Goal: Use online tool/utility: Utilize a website feature to perform a specific function

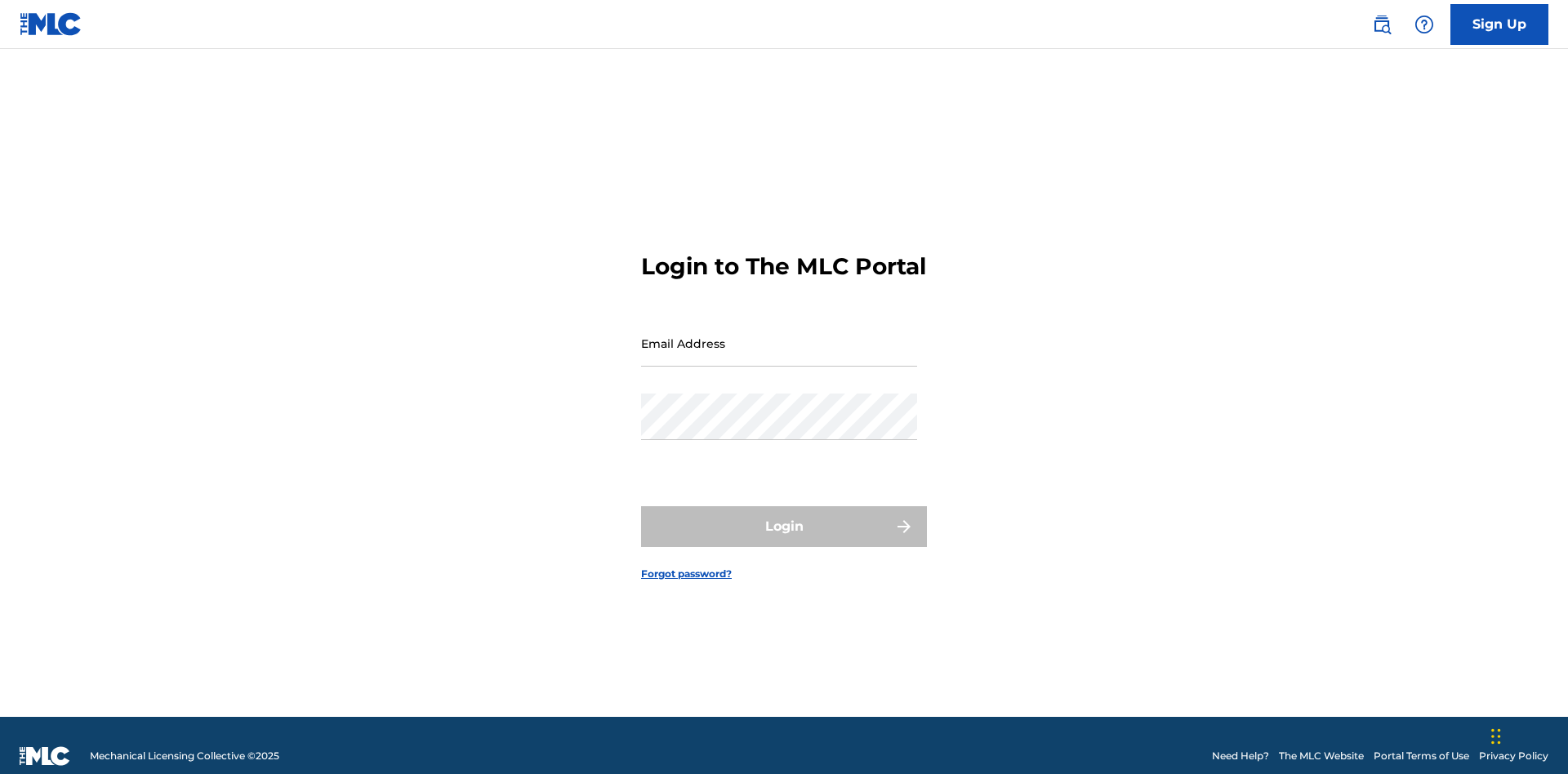
scroll to position [21, 0]
click at [780, 336] on input "Email Address" at bounding box center [779, 344] width 276 height 47
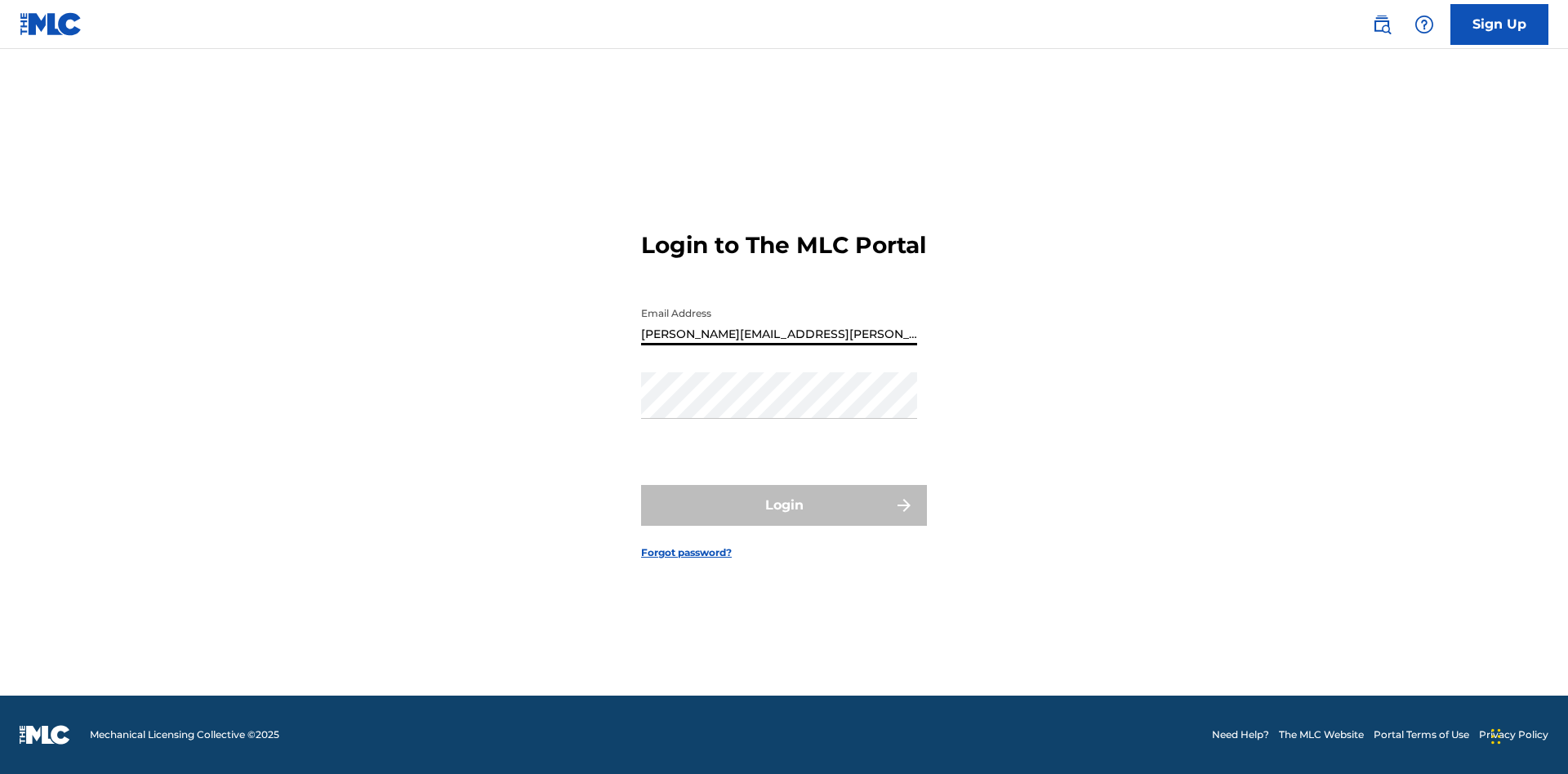
type input "Krystal.Ribble@themlc.com"
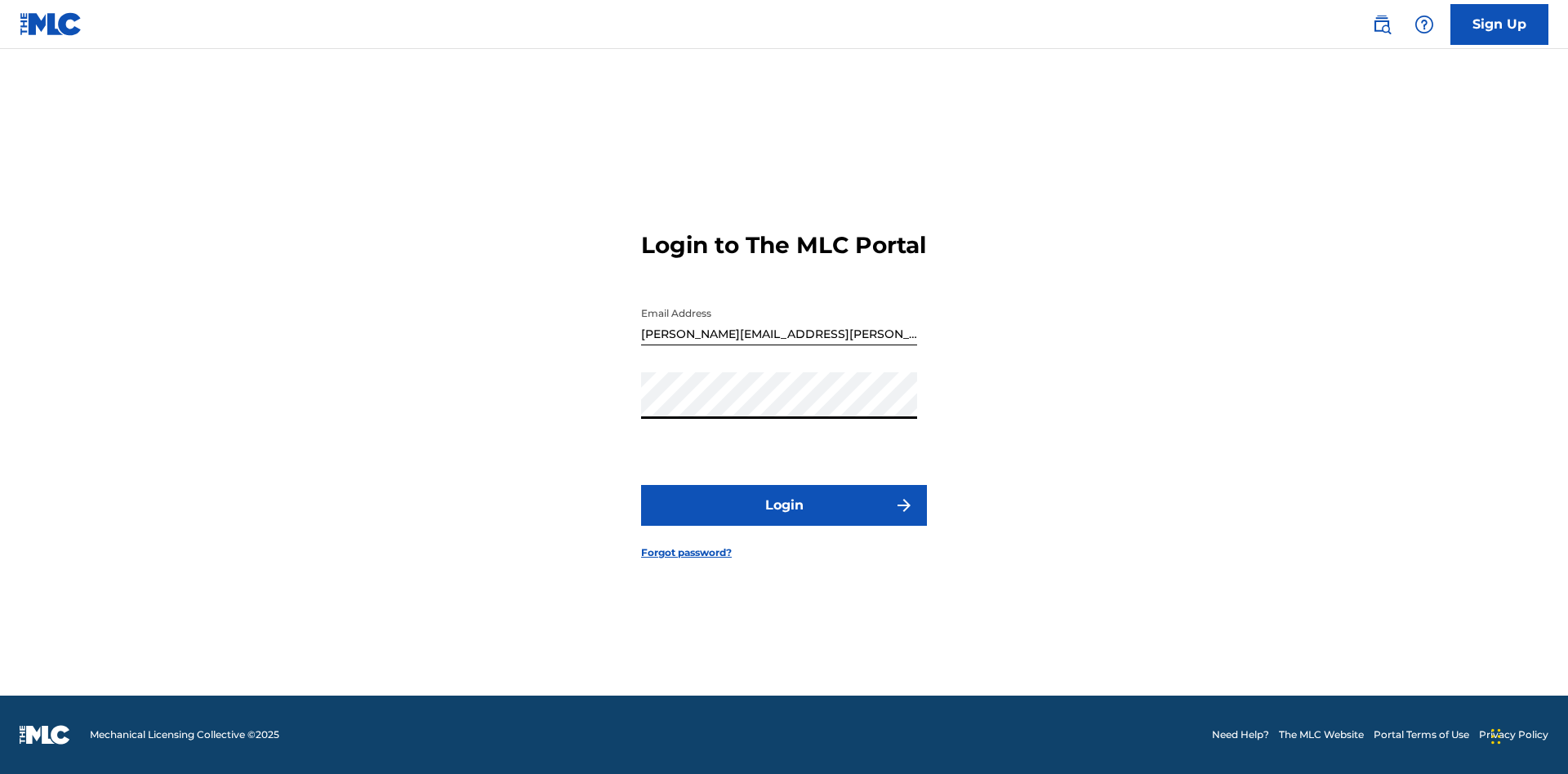
click at [784, 519] on button "Login" at bounding box center [784, 505] width 286 height 41
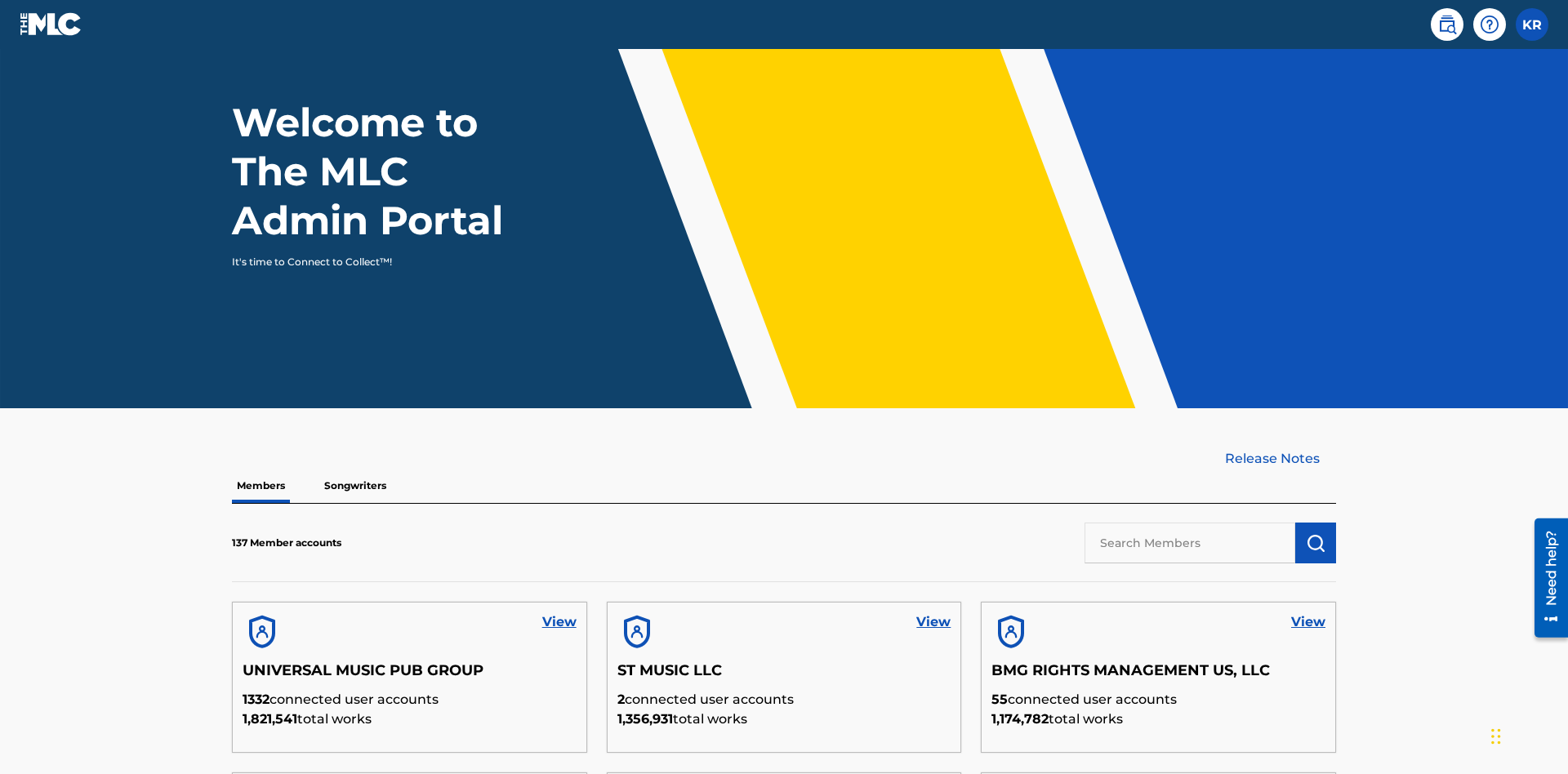
click at [1190, 523] on input "text" at bounding box center [1190, 543] width 211 height 41
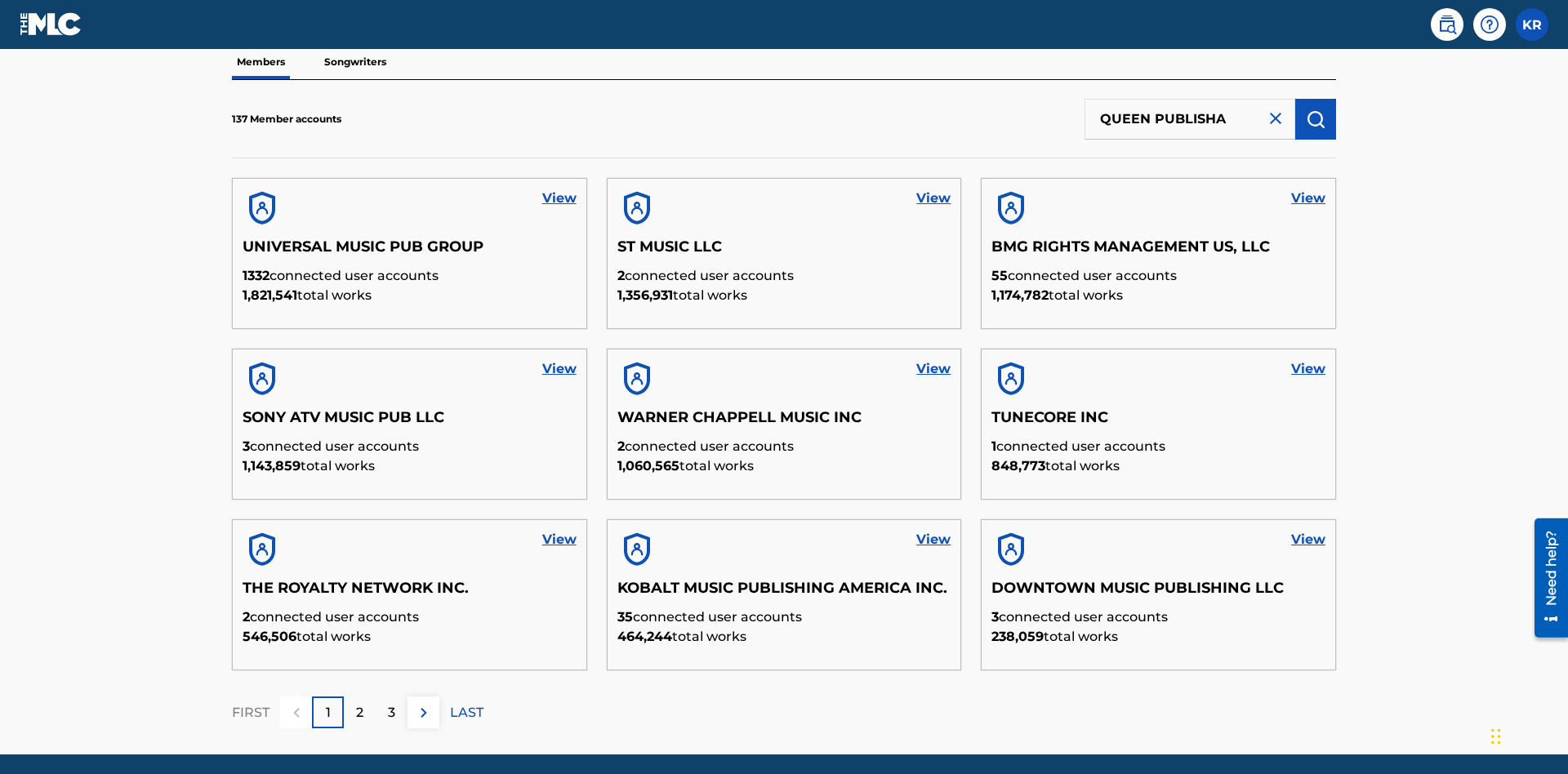
type input "QUEEN PUBLISHA"
click at [1316, 110] on img "submit" at bounding box center [1316, 119] width 20 height 20
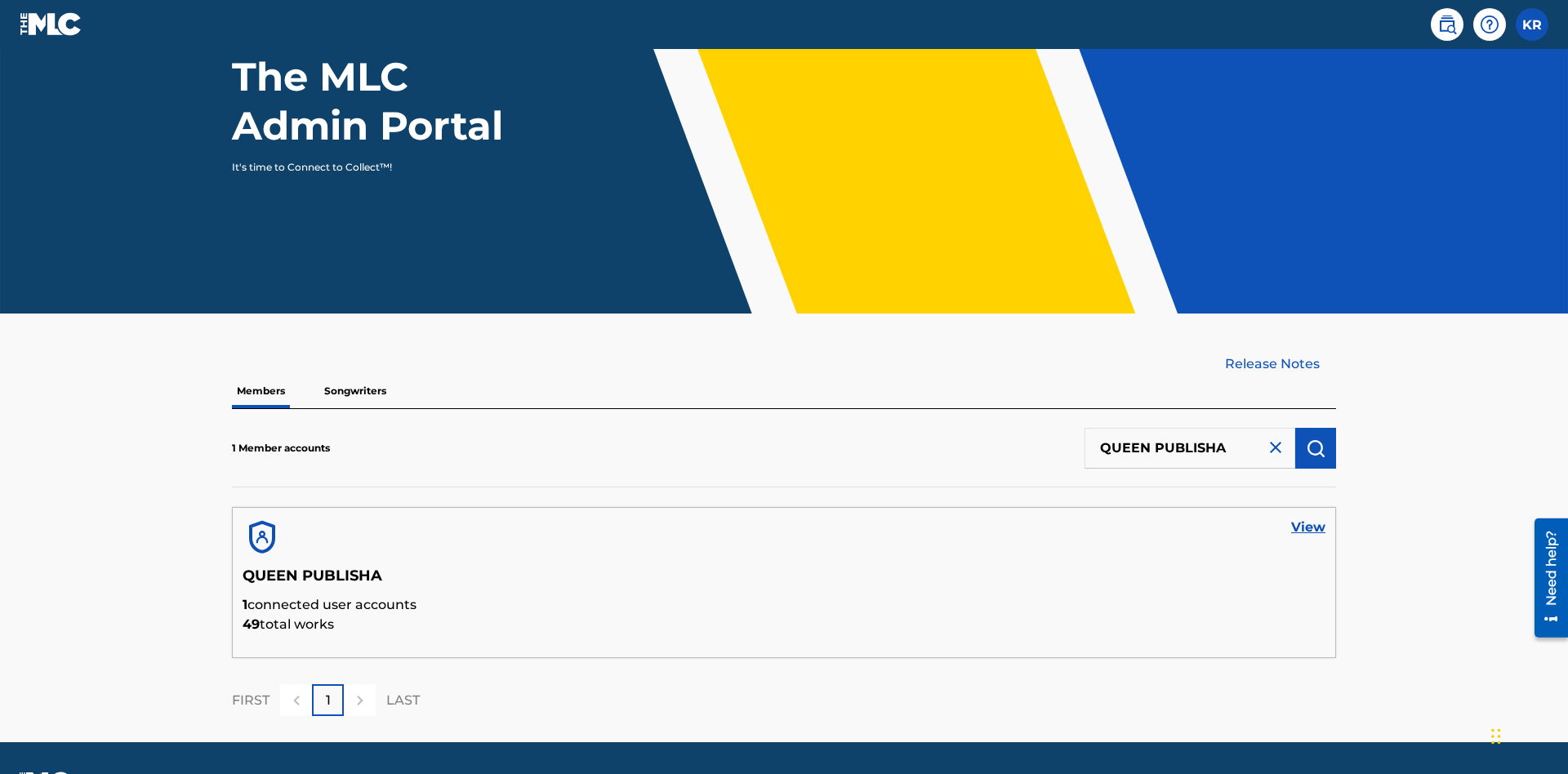
scroll to position [212, 0]
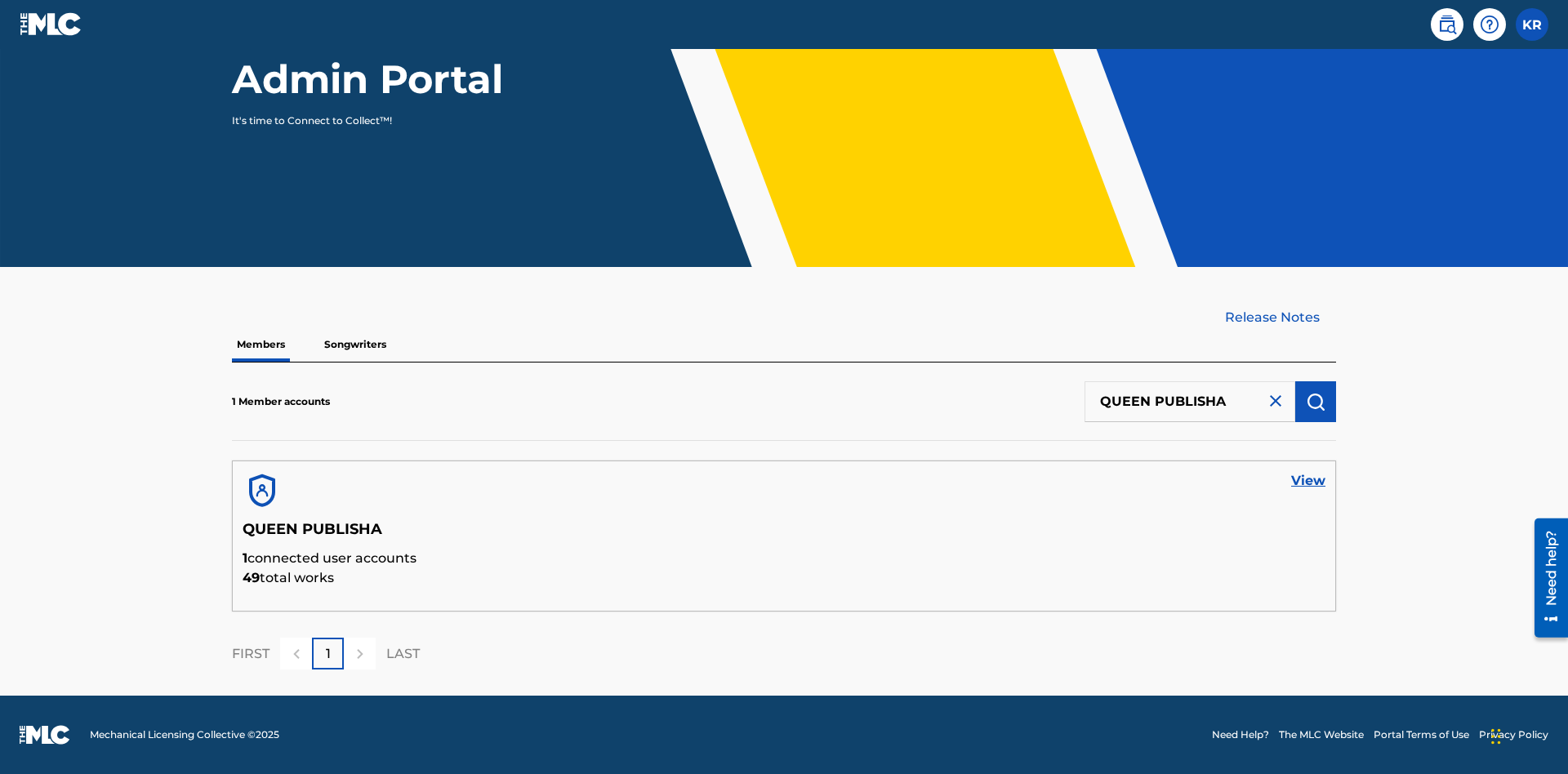
click at [1308, 481] on link "View" at bounding box center [1308, 481] width 34 height 20
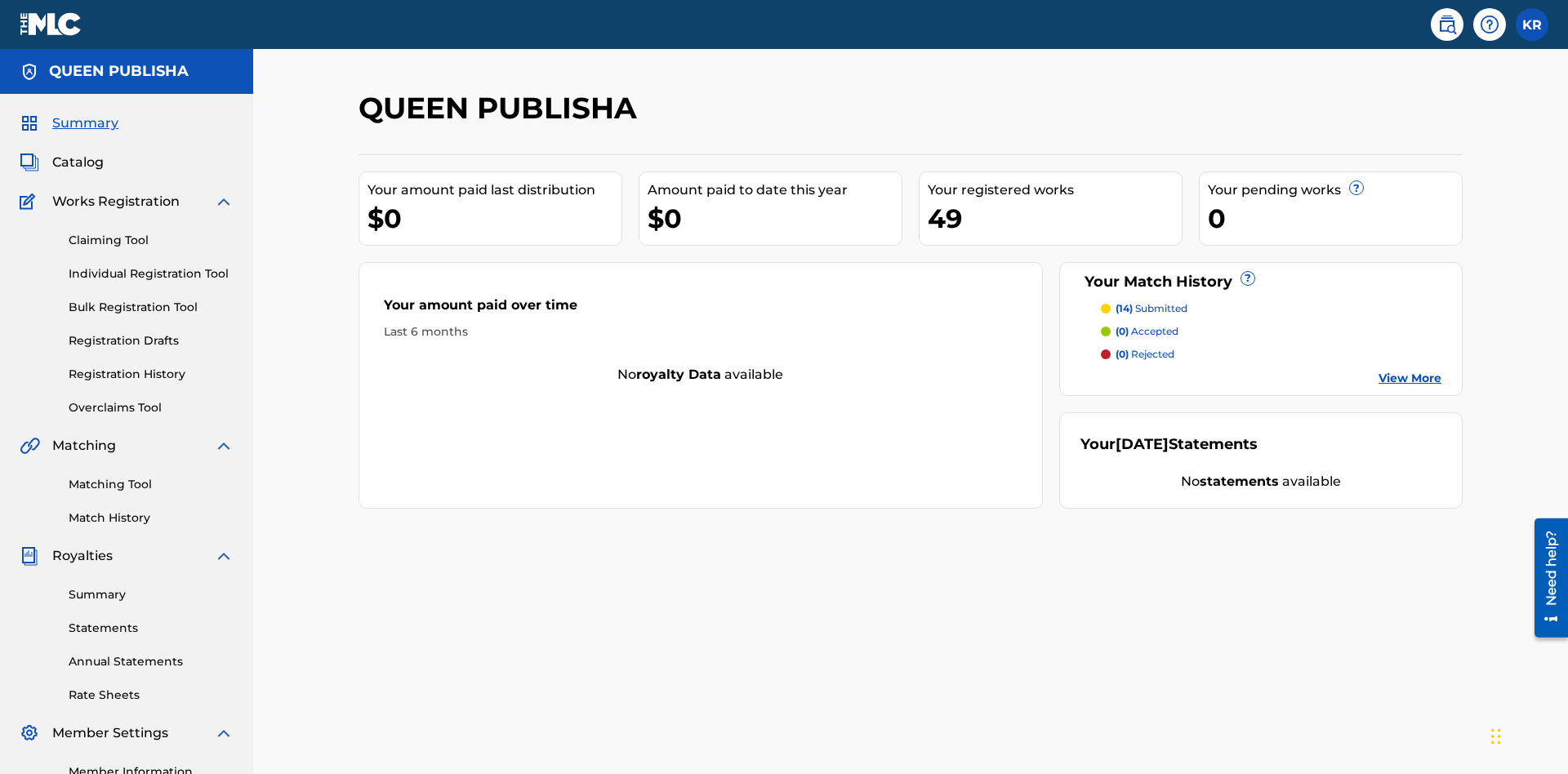
click at [151, 476] on link "Matching Tool" at bounding box center [151, 485] width 165 height 17
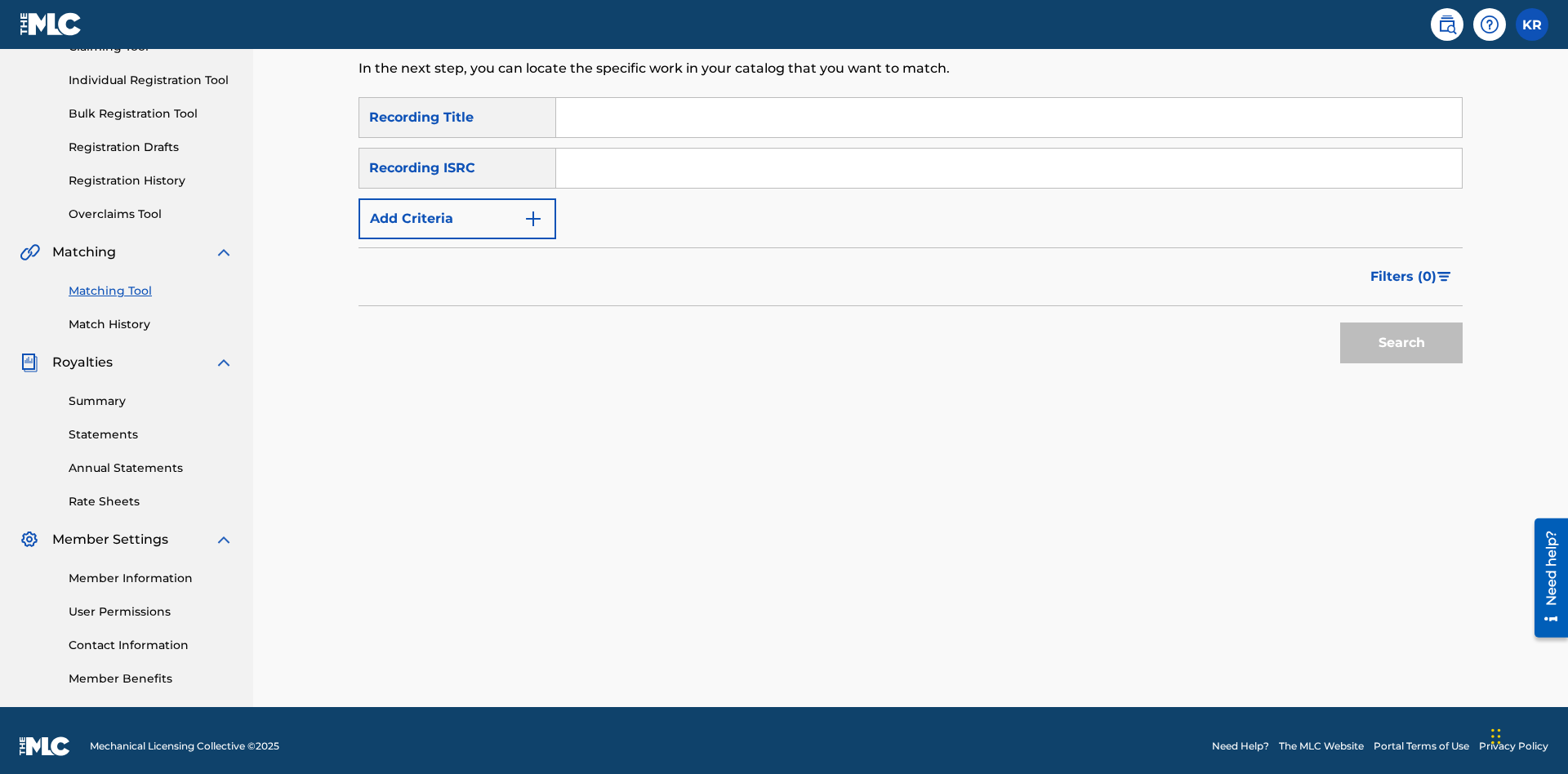
click at [1009, 117] on input "Search Form" at bounding box center [1009, 117] width 906 height 39
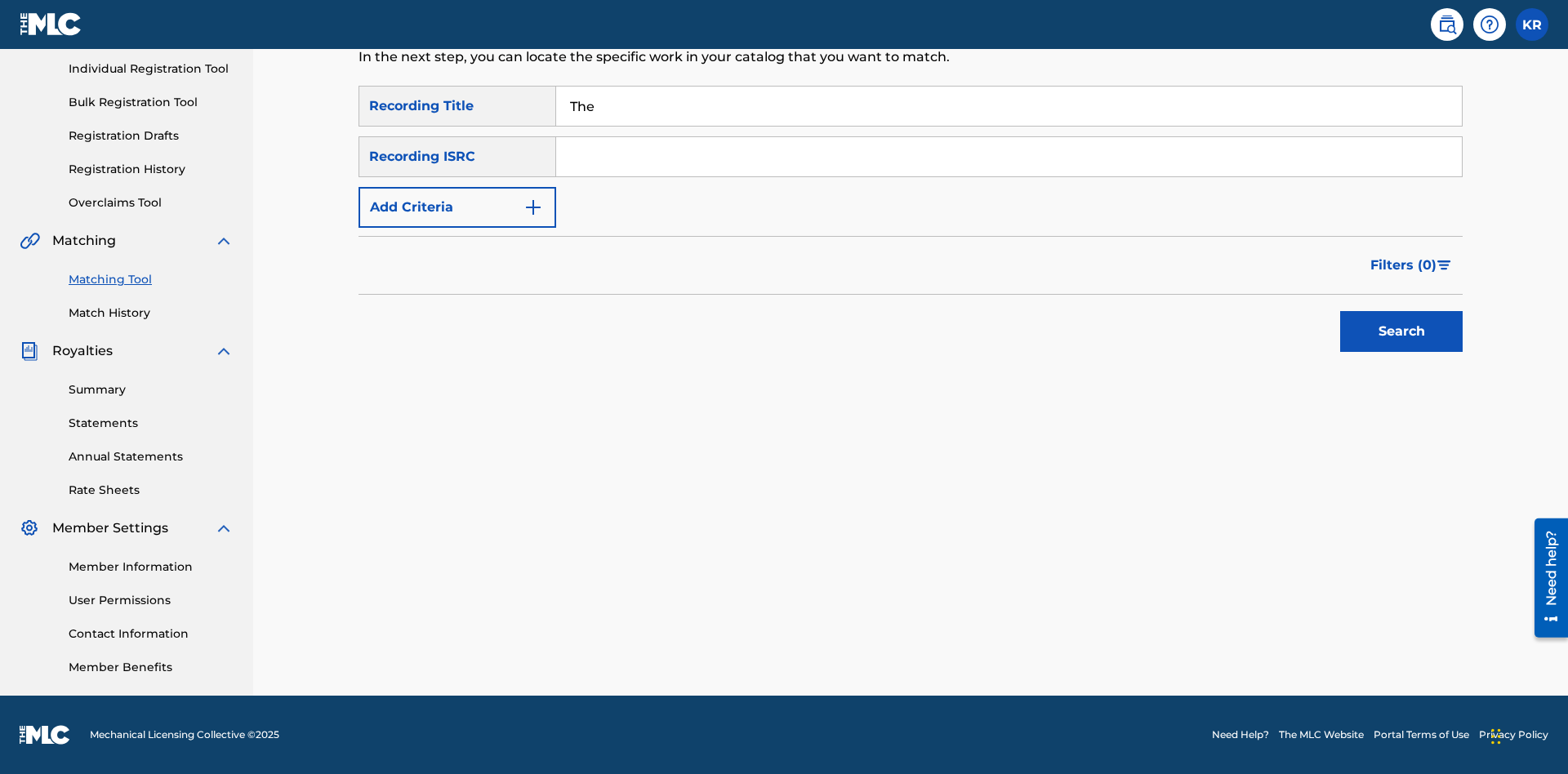
type input "The"
click at [1402, 331] on button "Search" at bounding box center [1402, 331] width 122 height 41
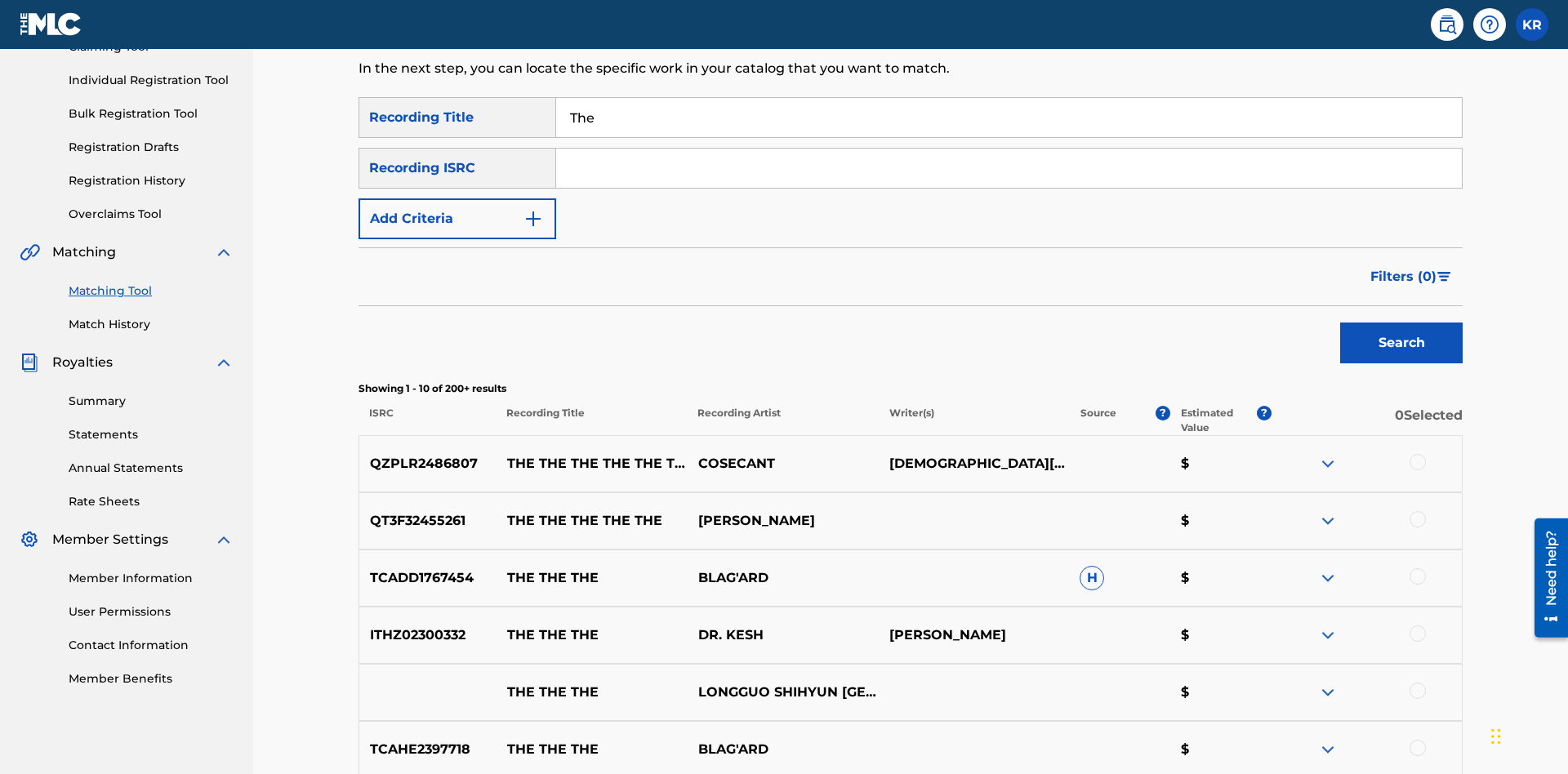
click at [1009, 117] on input "The" at bounding box center [1009, 117] width 906 height 39
click at [1009, 149] on input "Search Form" at bounding box center [1009, 168] width 906 height 39
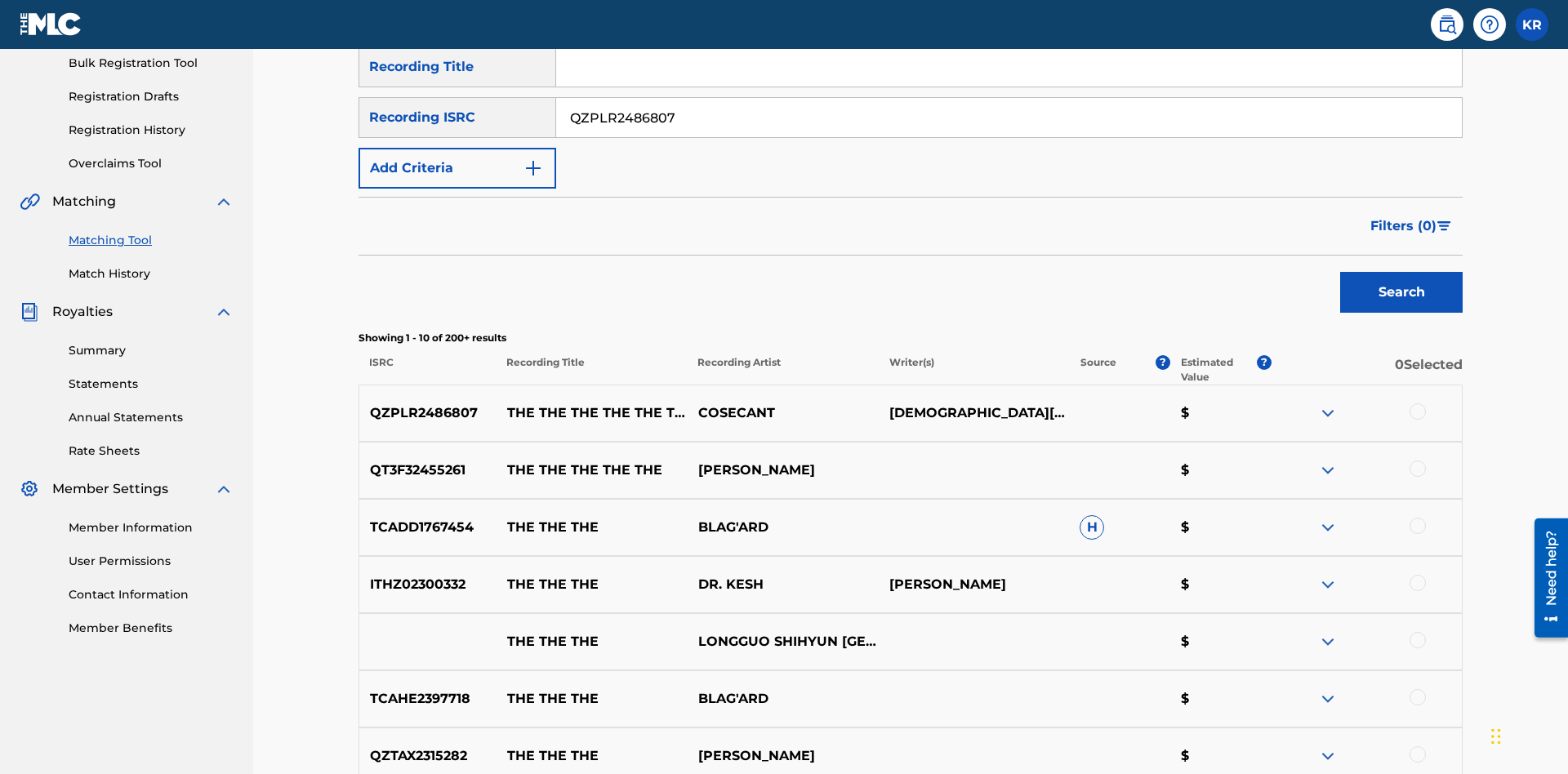
type input "QZPLR2486807"
click at [1402, 272] on button "Search" at bounding box center [1402, 292] width 122 height 41
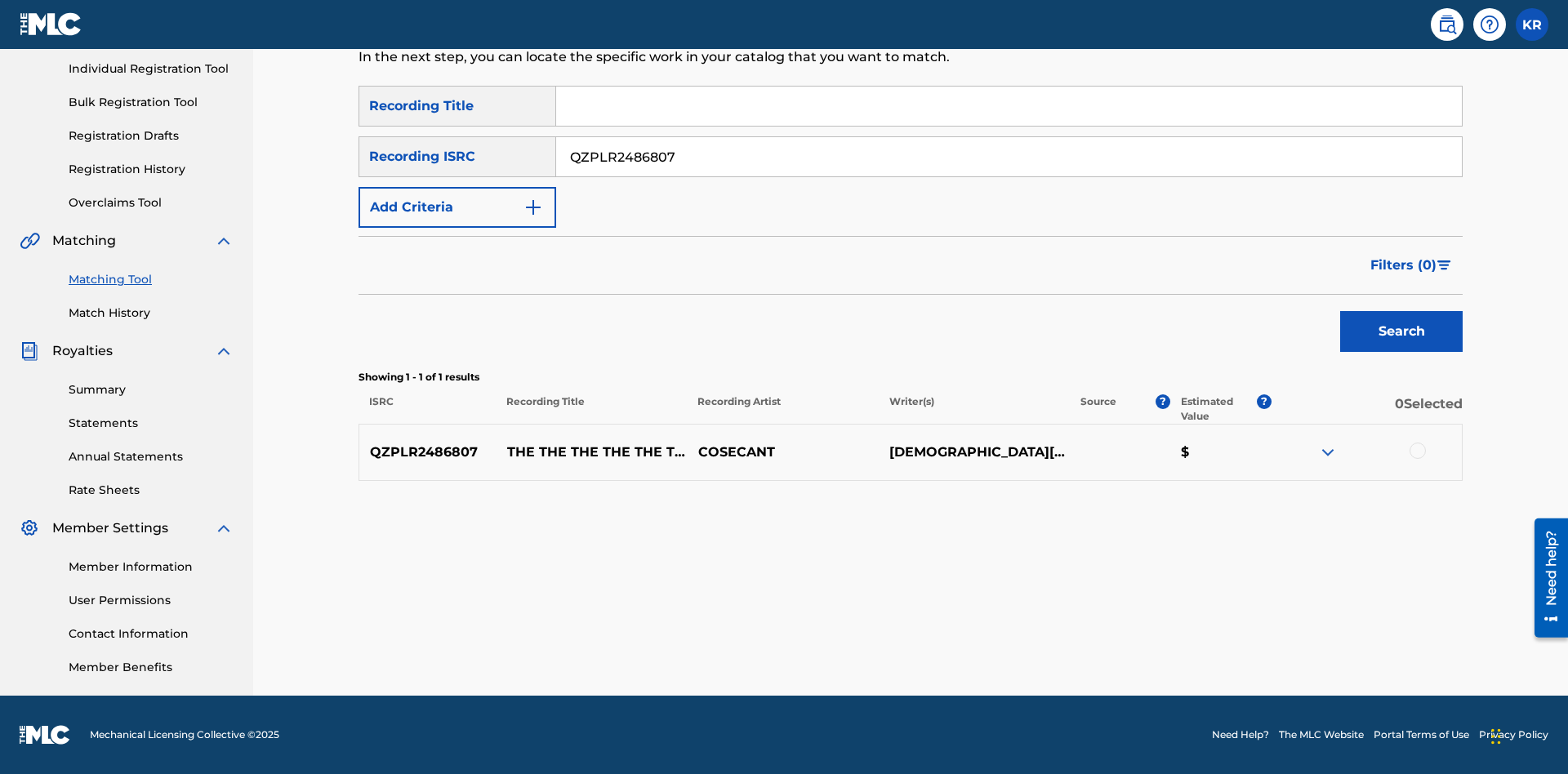
click at [1417, 450] on div at bounding box center [1417, 450] width 16 height 16
click at [1148, 641] on button "Match 1 Group" at bounding box center [1147, 640] width 180 height 41
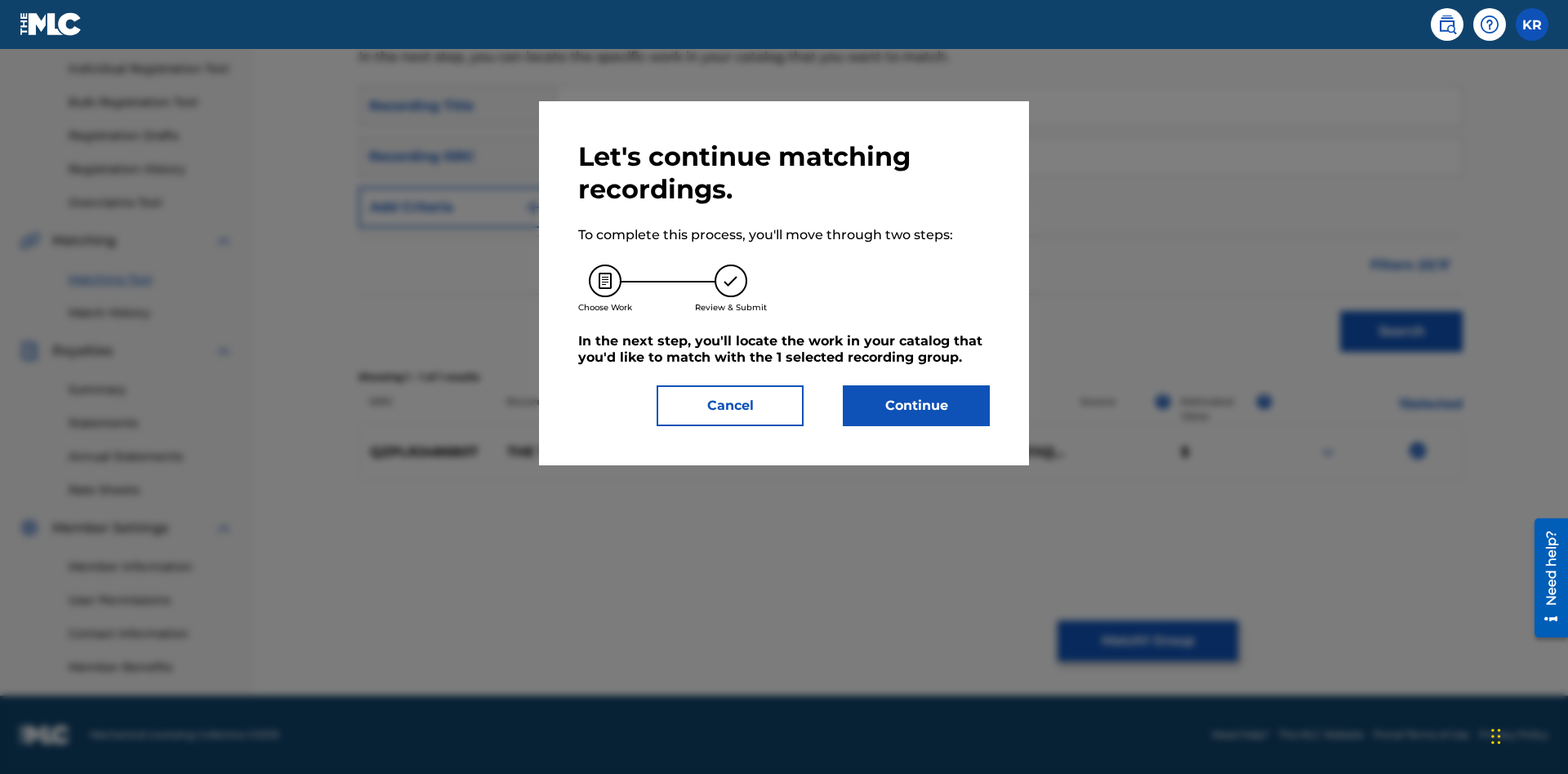
click at [916, 406] on button "Continue" at bounding box center [916, 406] width 147 height 41
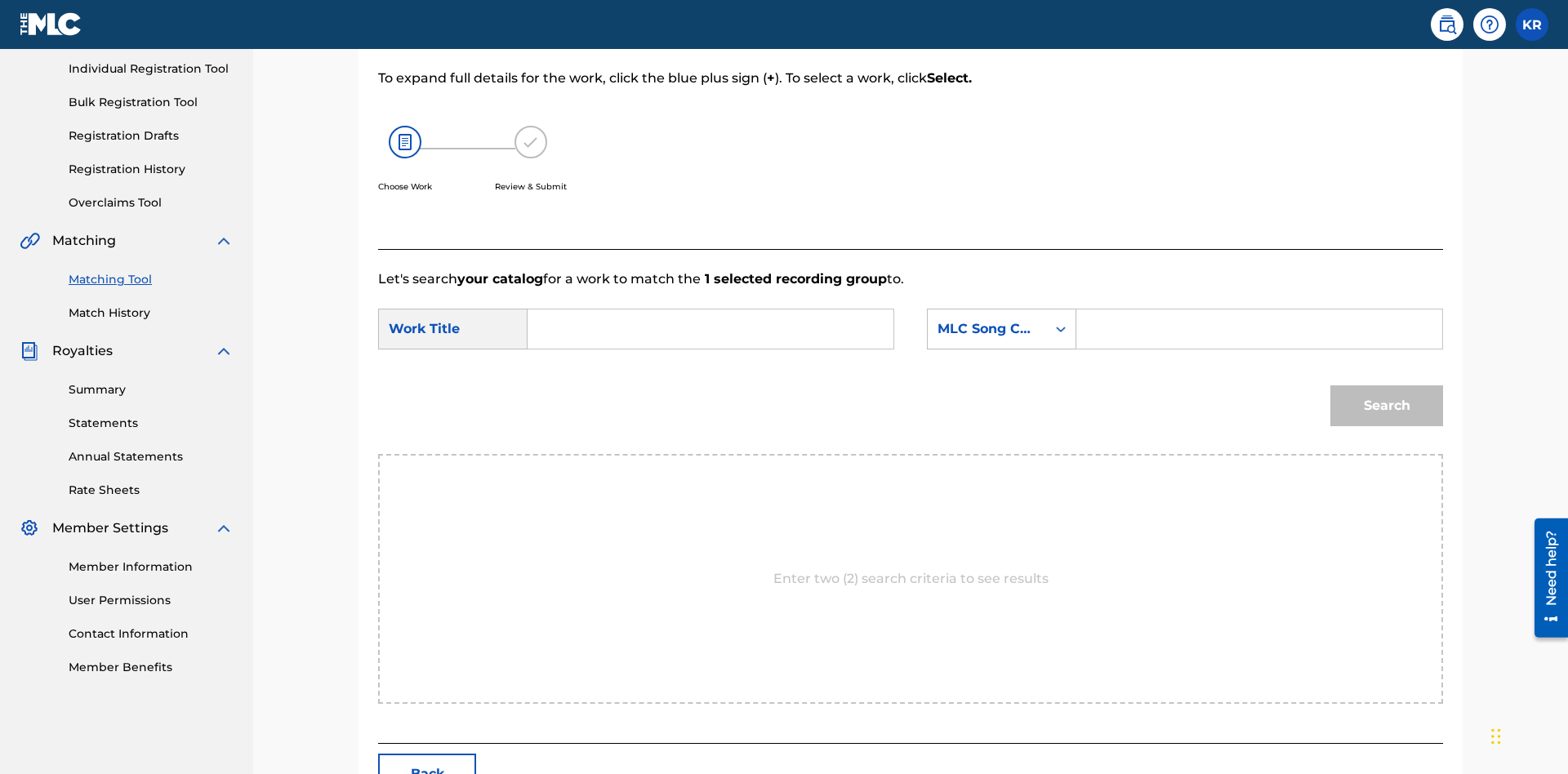
click at [711, 309] on input "Search Form" at bounding box center [710, 328] width 338 height 39
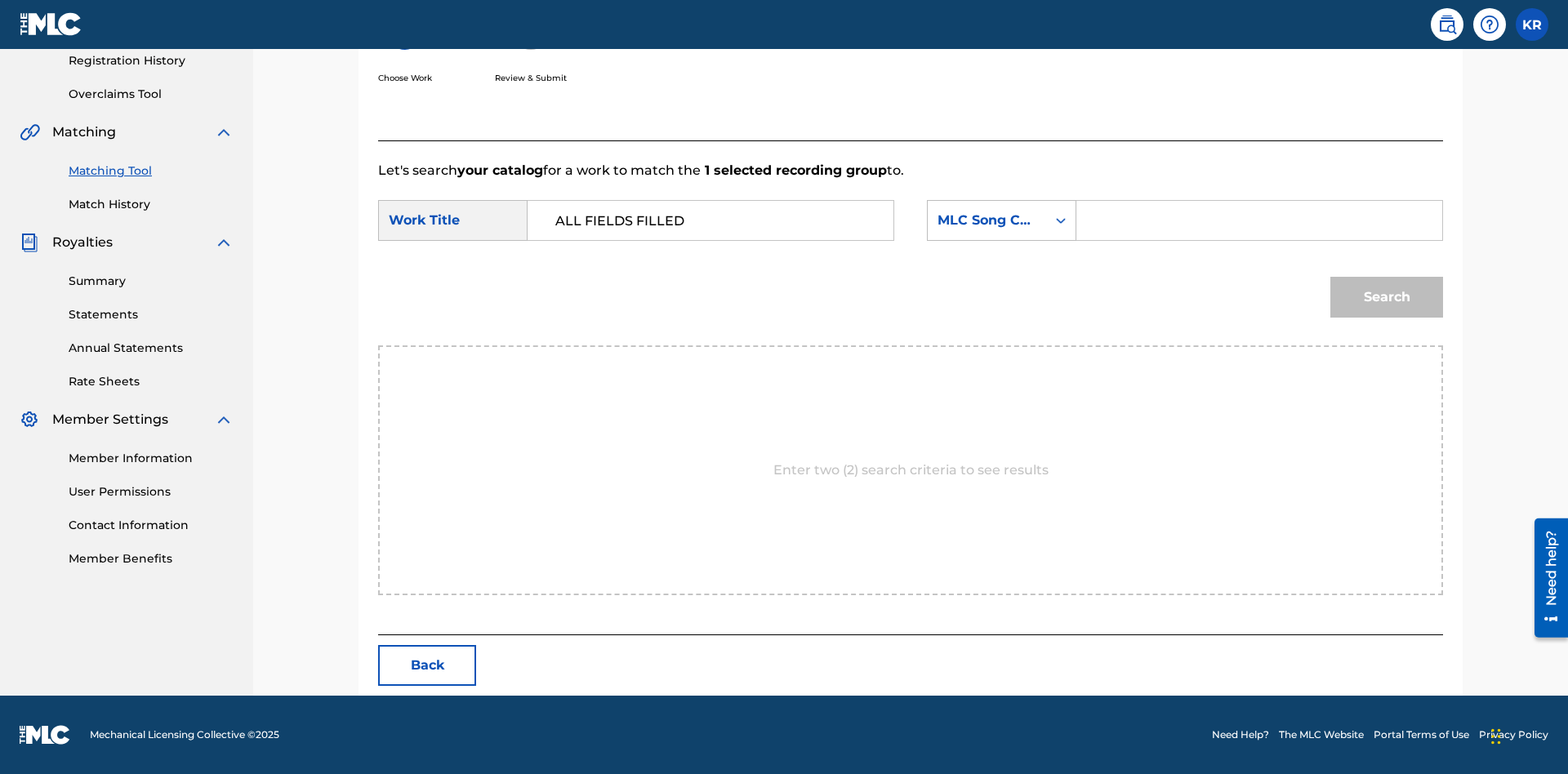
type input "ALL FIELDS FILLED"
click at [1259, 220] on input "Search Form" at bounding box center [1260, 220] width 338 height 39
type input "FE4B37"
click at [1387, 298] on button "Search" at bounding box center [1387, 297] width 113 height 41
